Goal: Transaction & Acquisition: Obtain resource

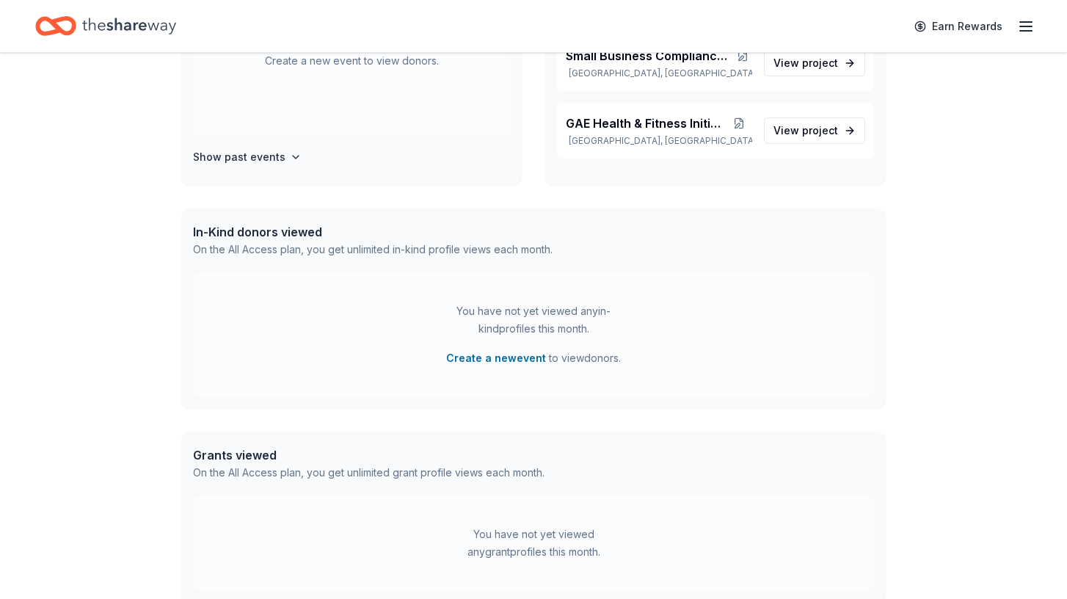
scroll to position [387, 0]
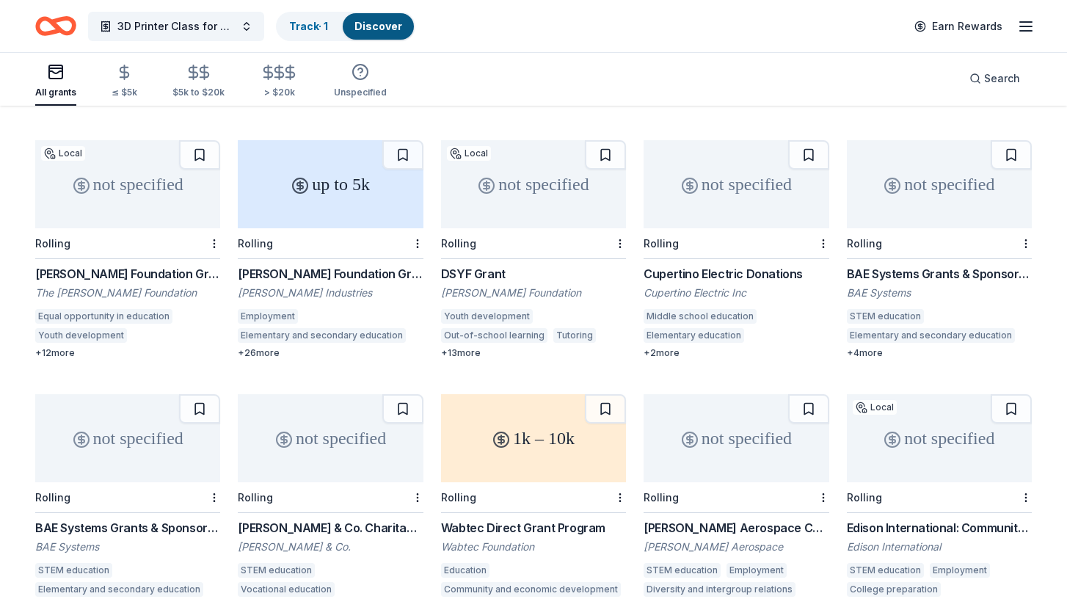
scroll to position [883, 0]
click at [526, 229] on div "Rolling" at bounding box center [533, 244] width 185 height 31
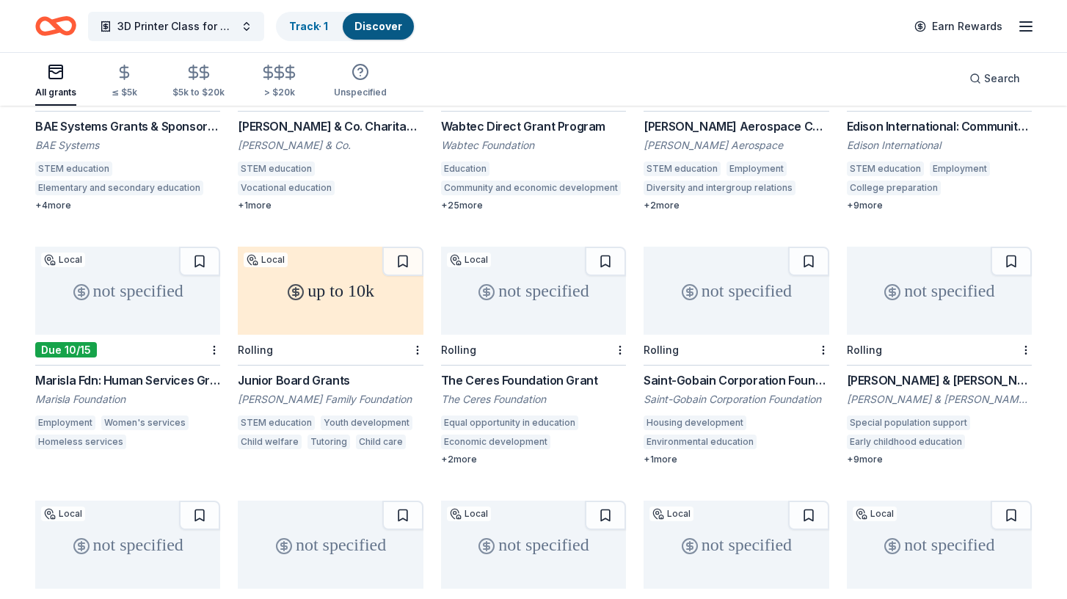
scroll to position [1286, 0]
click at [678, 371] on div "Saint-Gobain Corporation Foundation Direct Grants" at bounding box center [735, 380] width 185 height 18
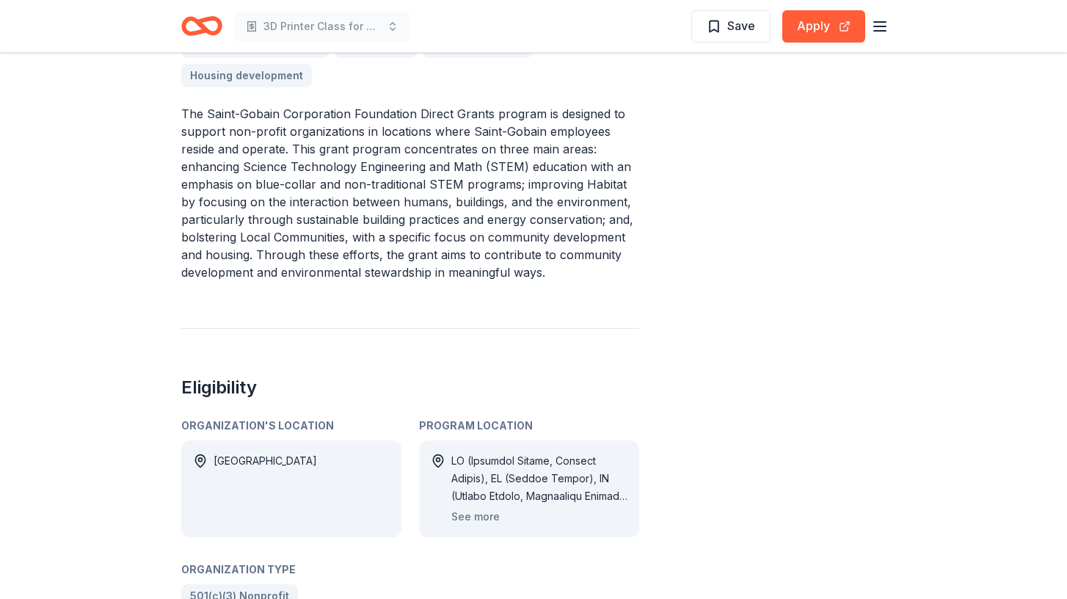
scroll to position [431, 0]
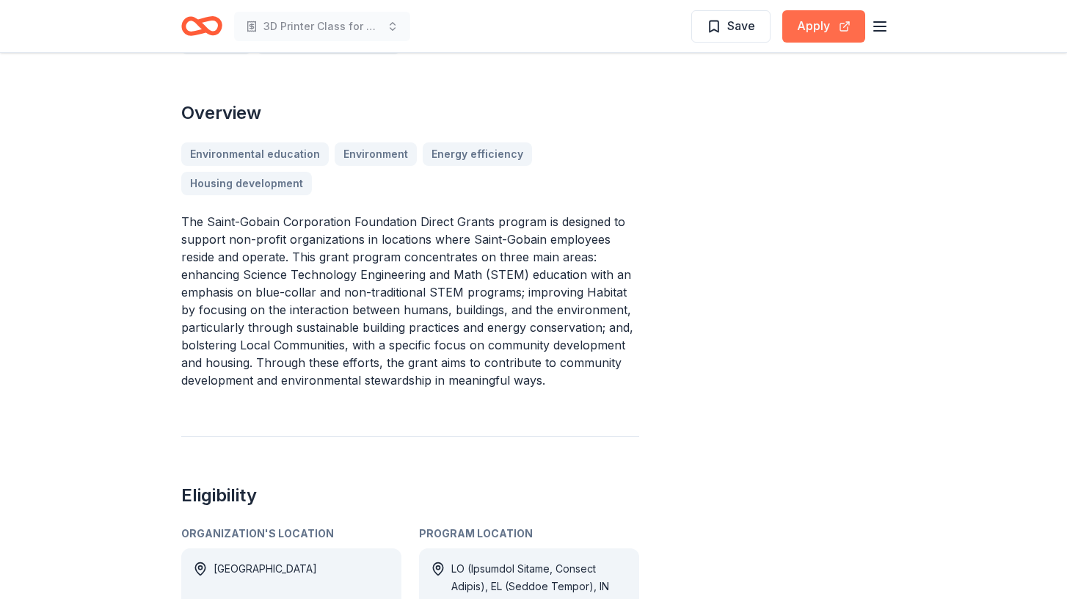
click at [800, 23] on button "Apply" at bounding box center [823, 26] width 83 height 32
